Goal: Information Seeking & Learning: Find specific fact

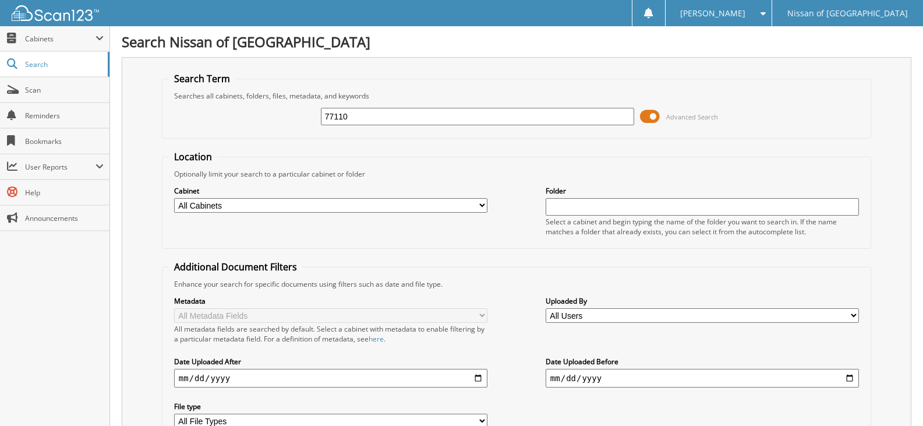
type input "77110"
click at [648, 116] on span at bounding box center [650, 116] width 20 height 17
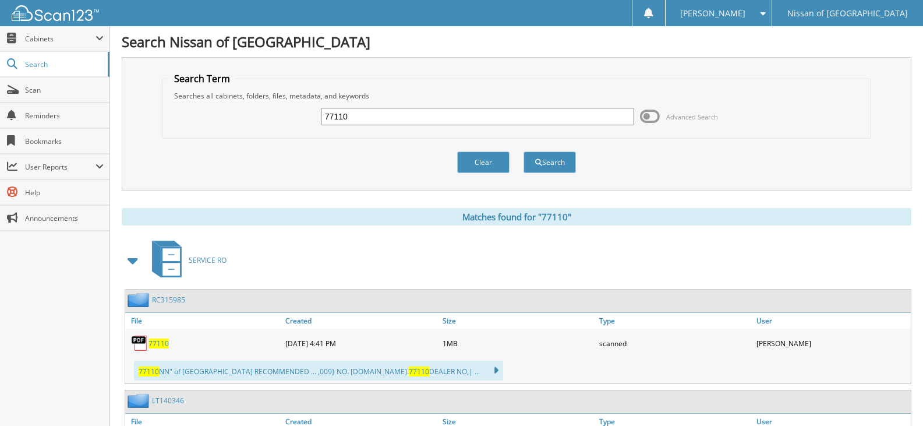
click at [365, 119] on input "77110" at bounding box center [477, 116] width 313 height 17
type input "77111"
click at [524, 151] on button "Search" at bounding box center [550, 162] width 52 height 22
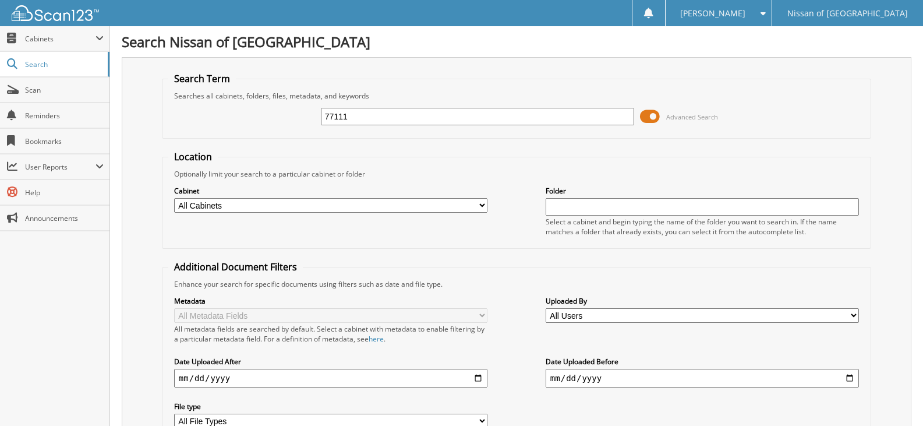
click at [644, 112] on span at bounding box center [650, 116] width 20 height 17
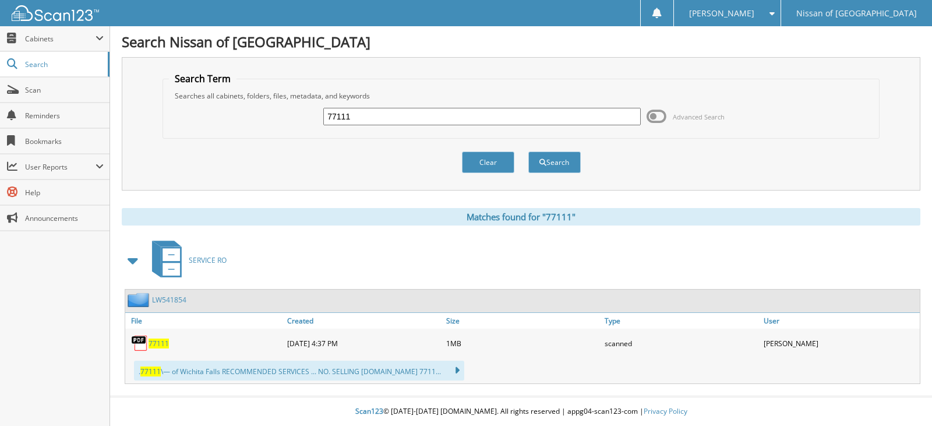
click at [355, 114] on input "77111" at bounding box center [481, 116] width 317 height 17
type input "77090"
click at [528, 151] on button "Search" at bounding box center [554, 162] width 52 height 22
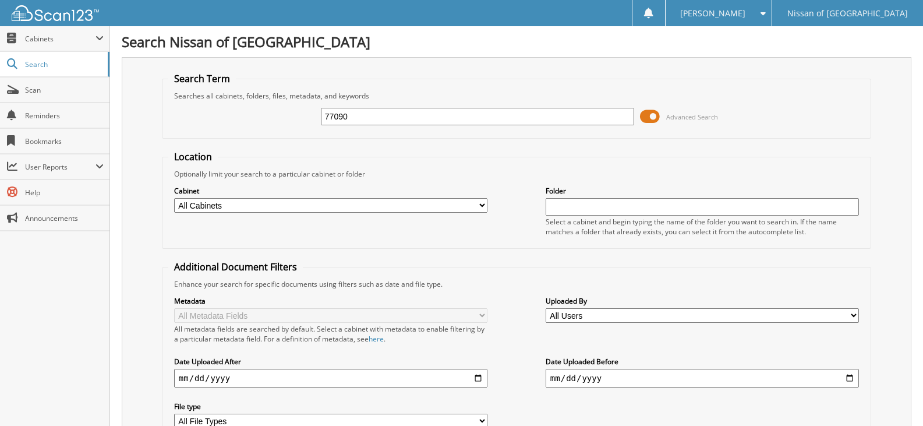
click at [651, 119] on span at bounding box center [650, 116] width 20 height 17
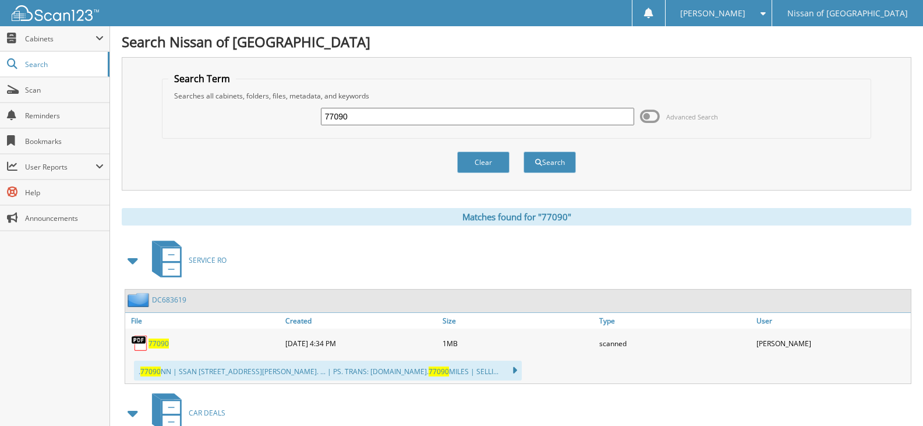
click at [364, 114] on input "77090" at bounding box center [477, 116] width 313 height 17
type input "76552"
click at [524, 151] on button "Search" at bounding box center [550, 162] width 52 height 22
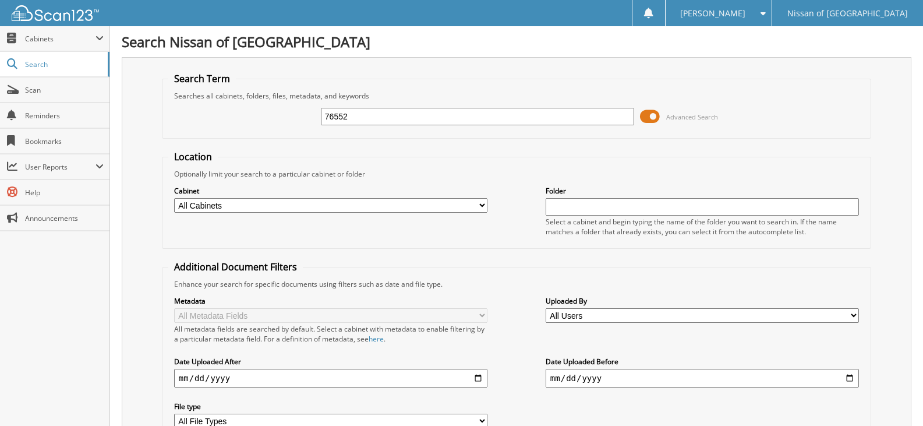
click at [650, 122] on span at bounding box center [650, 116] width 20 height 17
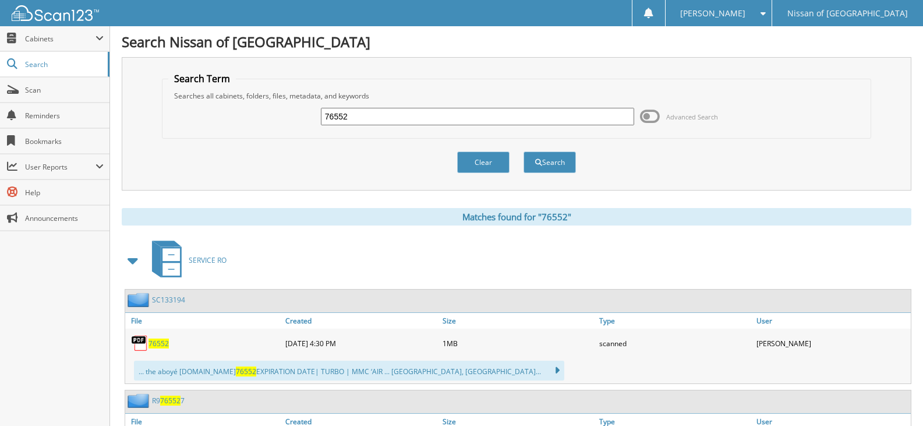
click at [349, 124] on input "76552" at bounding box center [477, 116] width 313 height 17
type input "76807"
click at [524, 151] on button "Search" at bounding box center [550, 162] width 52 height 22
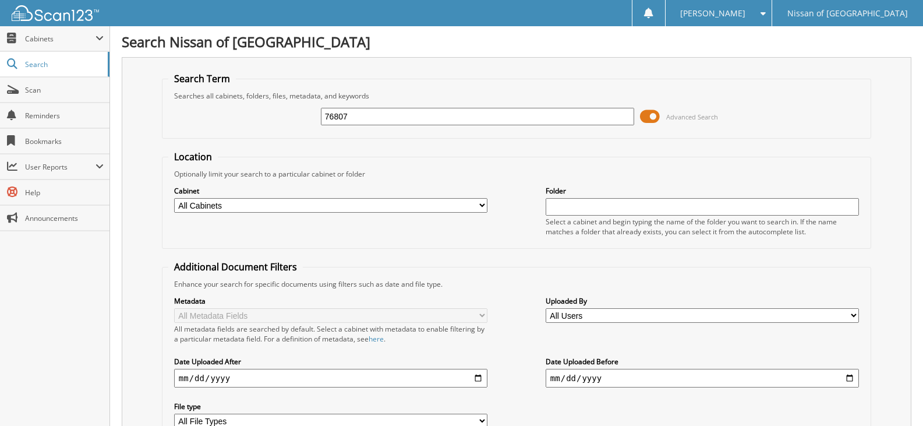
click at [651, 117] on span at bounding box center [650, 116] width 20 height 17
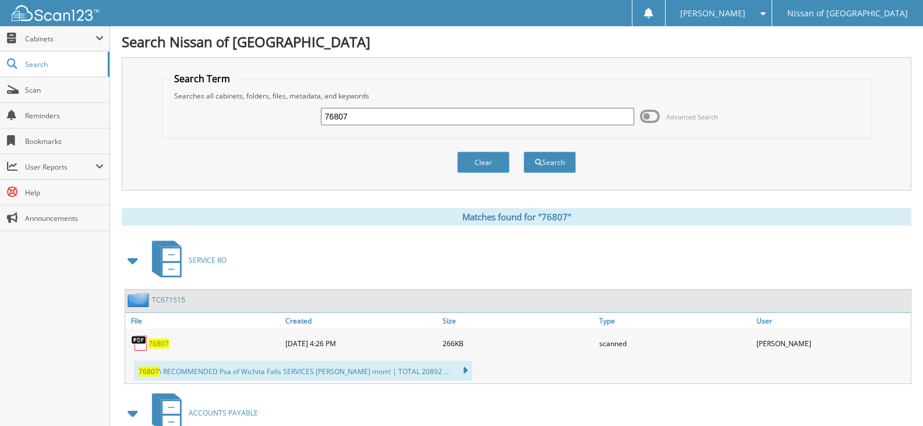
click at [345, 115] on input "76807" at bounding box center [477, 116] width 313 height 17
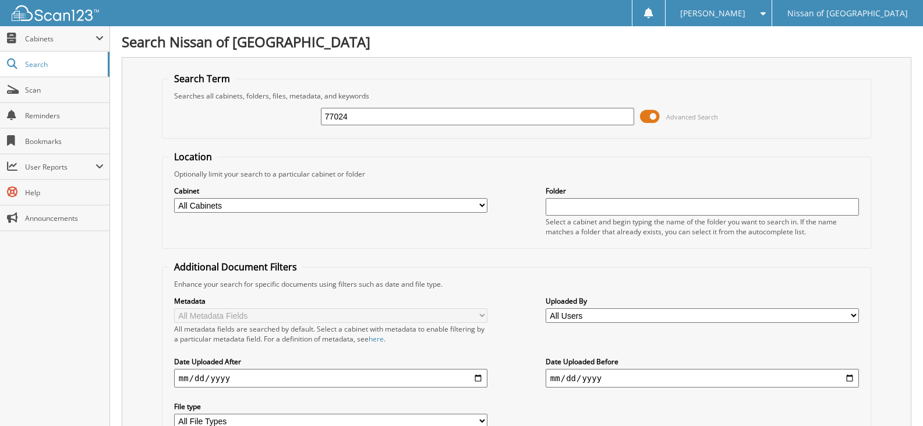
click at [647, 118] on span at bounding box center [650, 116] width 20 height 17
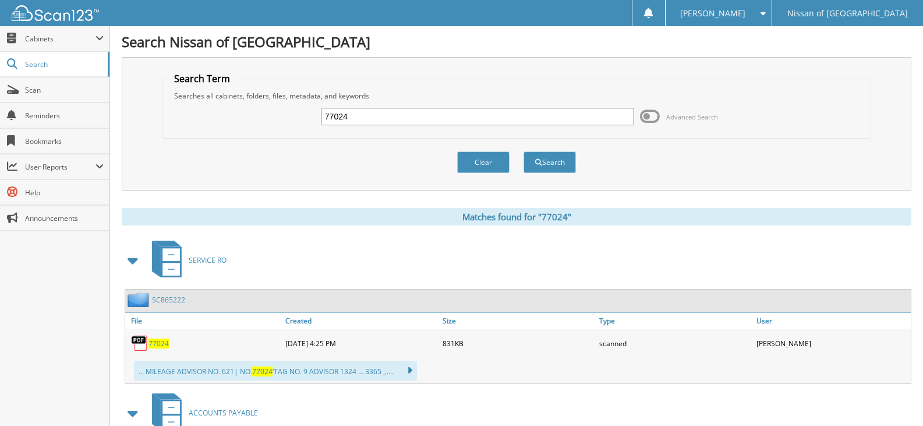
click at [382, 117] on input "77024" at bounding box center [477, 116] width 313 height 17
type input "77034"
click at [524, 151] on button "Search" at bounding box center [550, 162] width 52 height 22
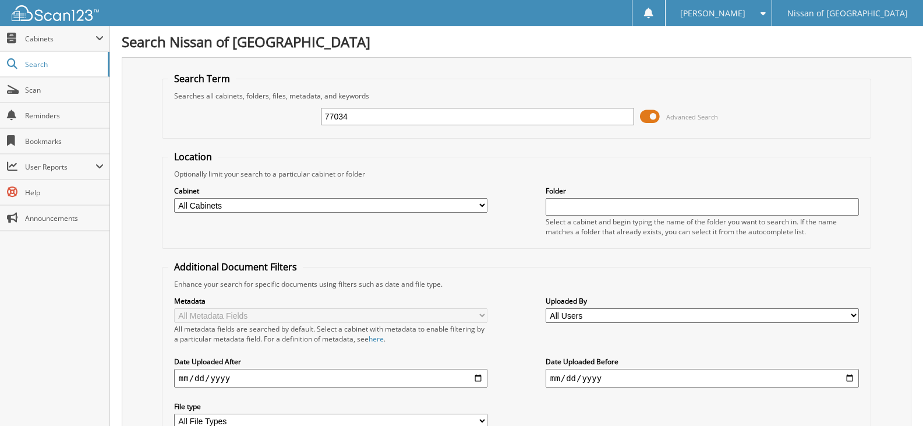
click at [651, 119] on span at bounding box center [650, 116] width 20 height 17
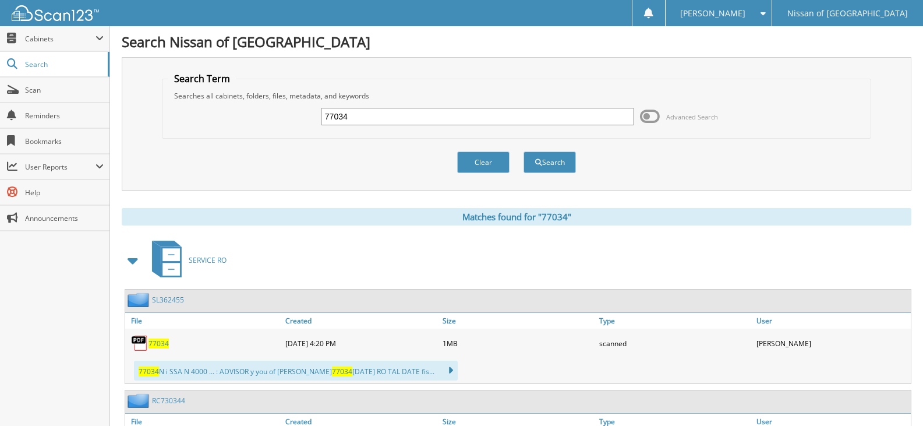
click at [359, 118] on input "77034" at bounding box center [477, 116] width 313 height 17
type input "77091"
click at [524, 151] on button "Search" at bounding box center [550, 162] width 52 height 22
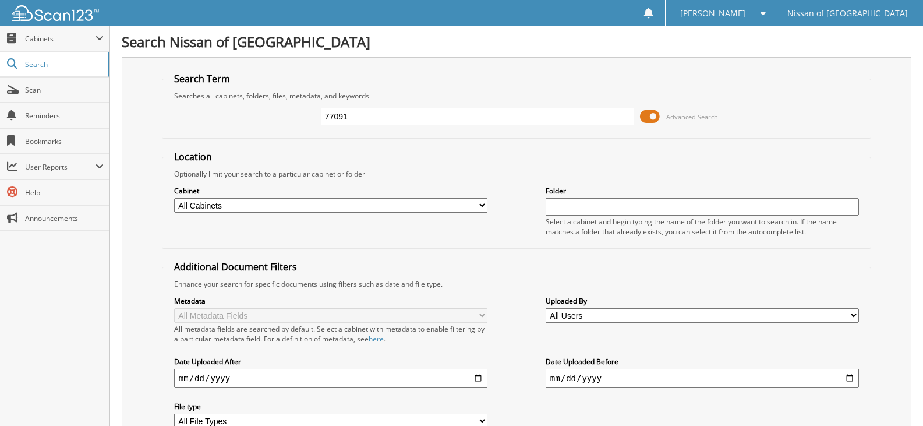
click at [654, 115] on span at bounding box center [650, 116] width 20 height 17
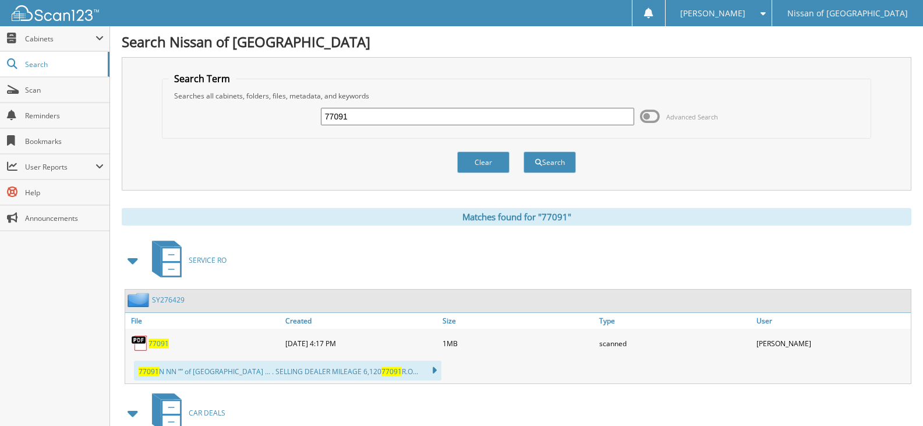
click at [374, 111] on input "77091" at bounding box center [477, 116] width 313 height 17
type input "77101"
click at [524, 151] on button "Search" at bounding box center [550, 162] width 52 height 22
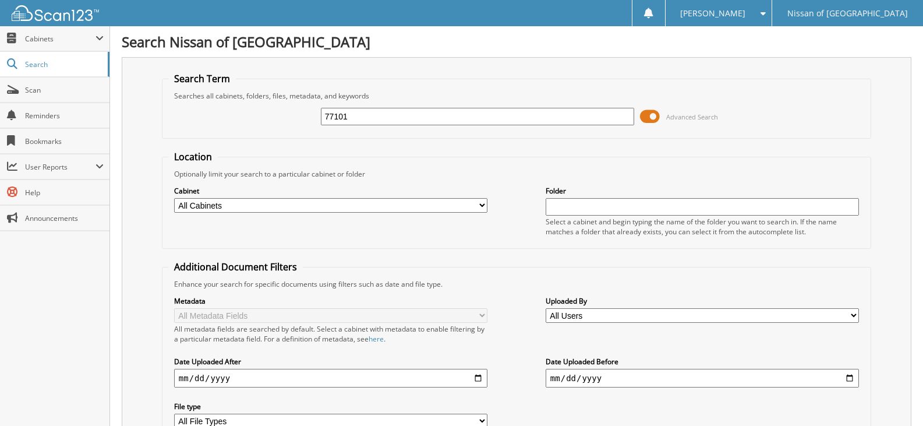
click at [362, 115] on input "77101" at bounding box center [477, 116] width 313 height 17
type input "77088"
click at [653, 118] on span at bounding box center [650, 116] width 20 height 17
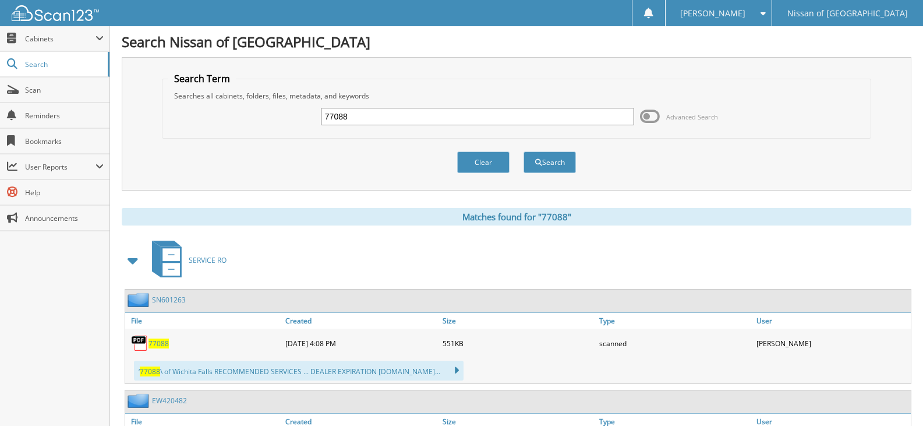
click at [360, 120] on input "77088" at bounding box center [477, 116] width 313 height 17
type input "77107"
click at [524, 151] on button "Search" at bounding box center [550, 162] width 52 height 22
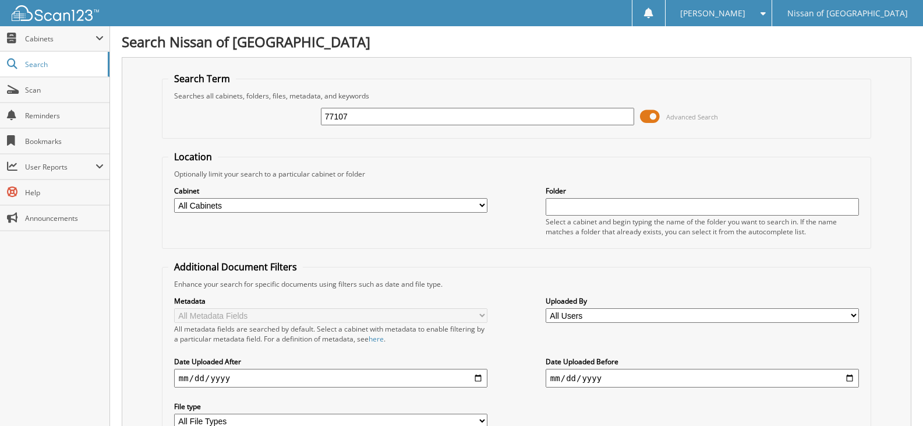
click at [656, 114] on span at bounding box center [650, 116] width 20 height 17
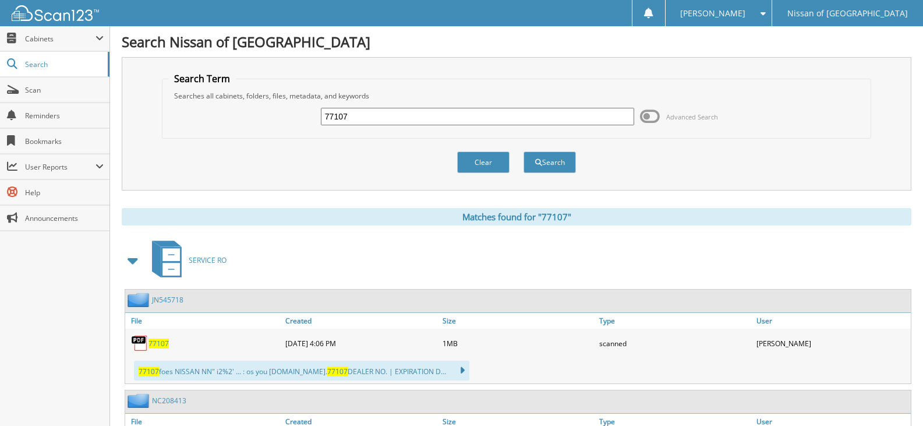
drag, startPoint x: 357, startPoint y: 108, endPoint x: 357, endPoint y: 120, distance: 11.7
click at [357, 110] on input "77107" at bounding box center [477, 116] width 313 height 17
click at [357, 119] on input "77107" at bounding box center [477, 116] width 313 height 17
type input "77116"
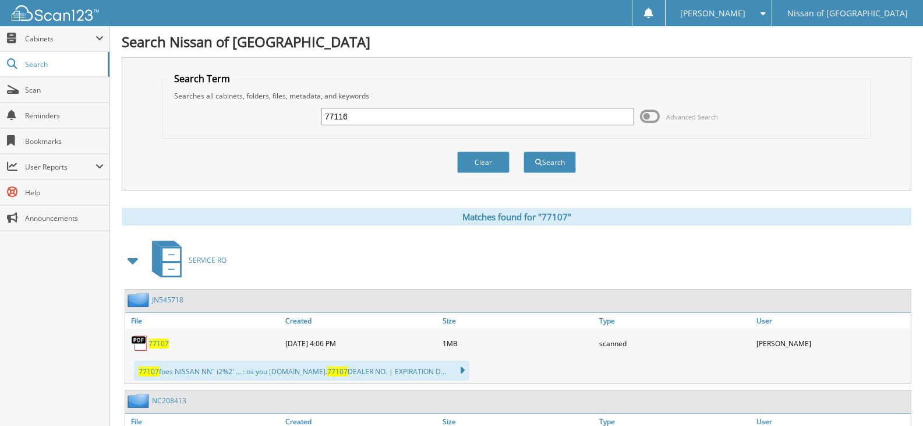
click at [524, 151] on button "Search" at bounding box center [550, 162] width 52 height 22
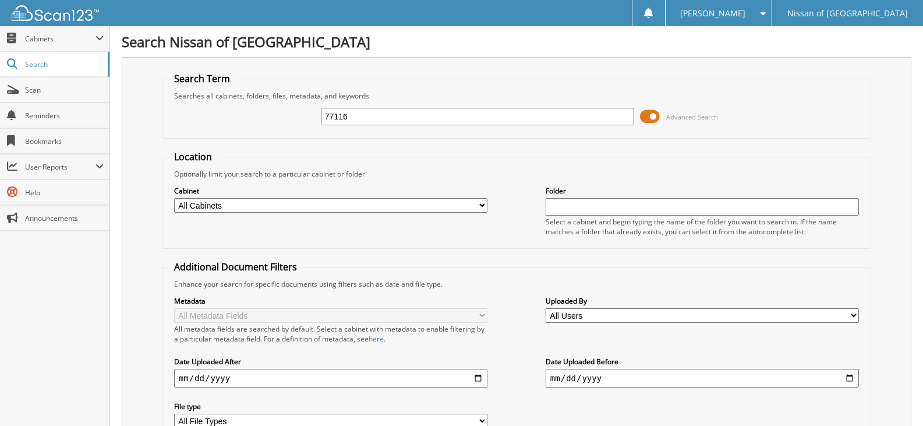
click at [651, 118] on span at bounding box center [650, 116] width 20 height 17
